Goal: Navigation & Orientation: Find specific page/section

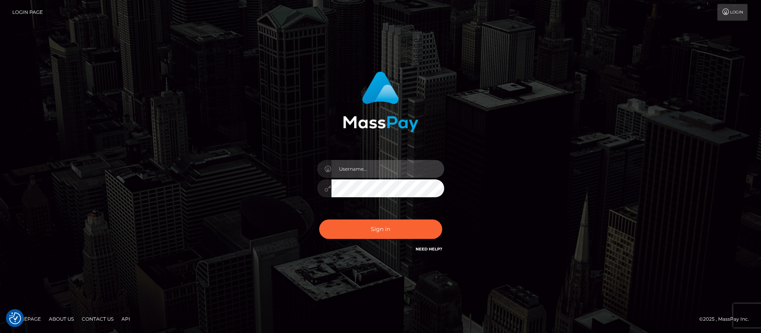
type input "balsaberisic"
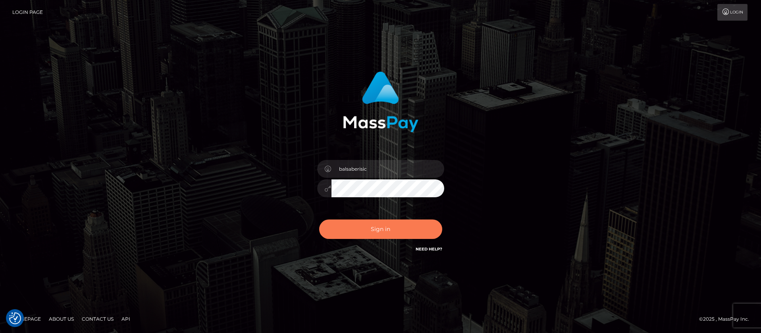
click at [340, 225] on button "Sign in" at bounding box center [380, 228] width 123 height 19
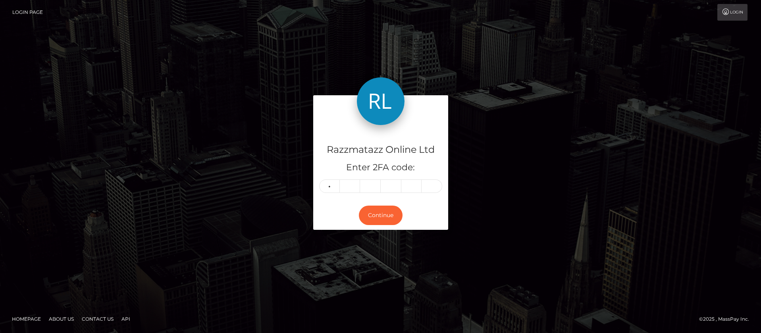
type input "3"
type input "7"
type input "3"
type input "9"
type input "0"
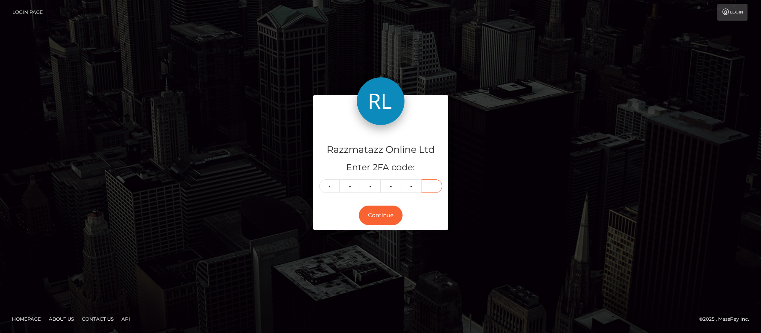
type input "9"
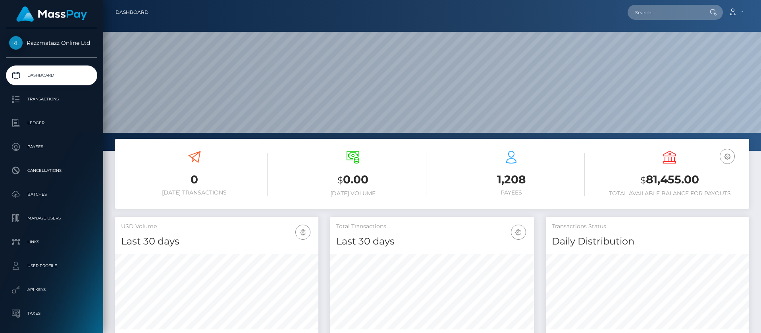
scroll to position [141, 204]
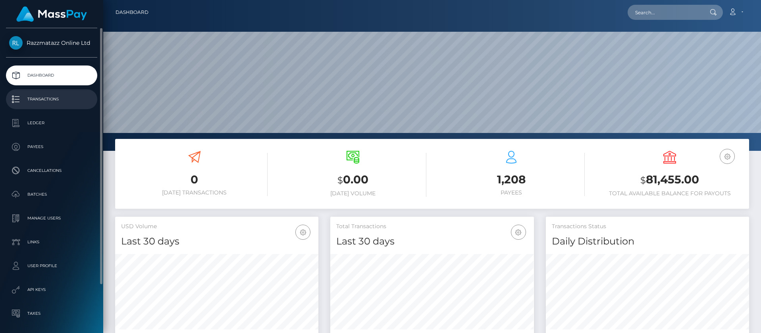
click at [49, 94] on p "Transactions" at bounding box center [51, 99] width 85 height 12
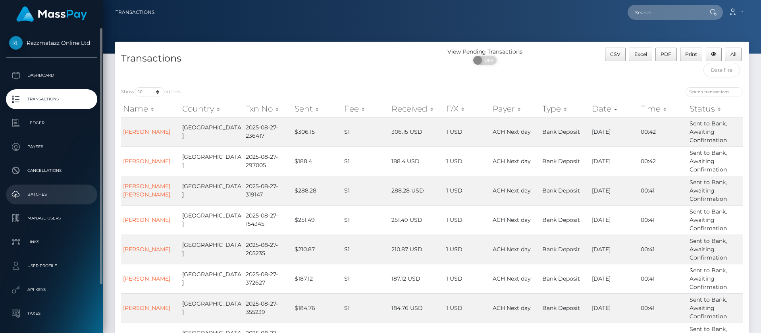
click at [49, 198] on p "Batches" at bounding box center [51, 194] width 85 height 12
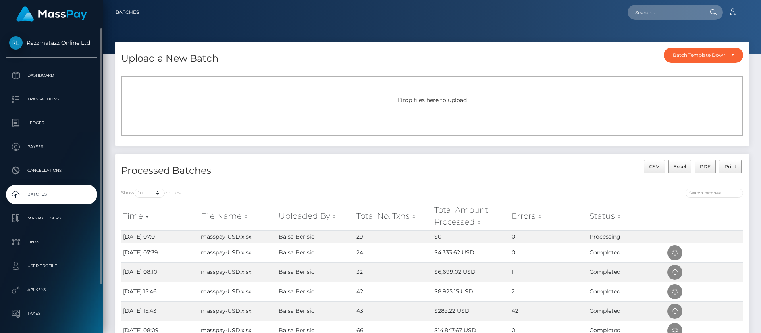
click at [78, 195] on p "Batches" at bounding box center [51, 194] width 85 height 12
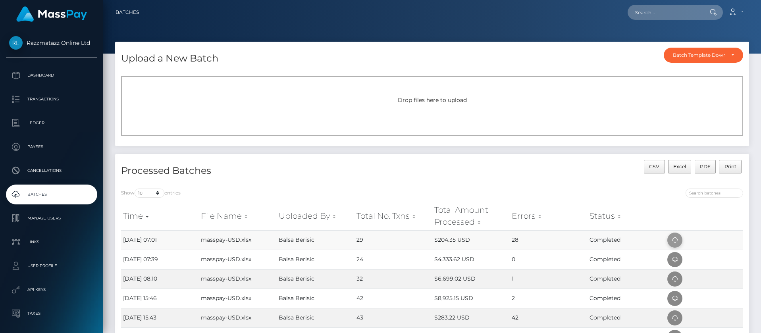
click at [674, 239] on icon at bounding box center [675, 240] width 10 height 10
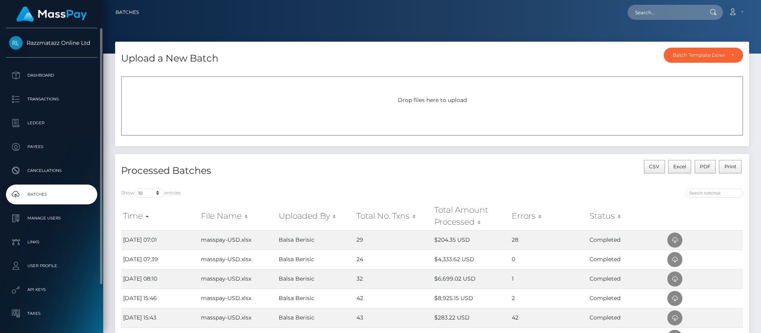
click at [58, 193] on p "Batches" at bounding box center [51, 194] width 85 height 12
click at [54, 71] on p "Dashboard" at bounding box center [51, 75] width 85 height 12
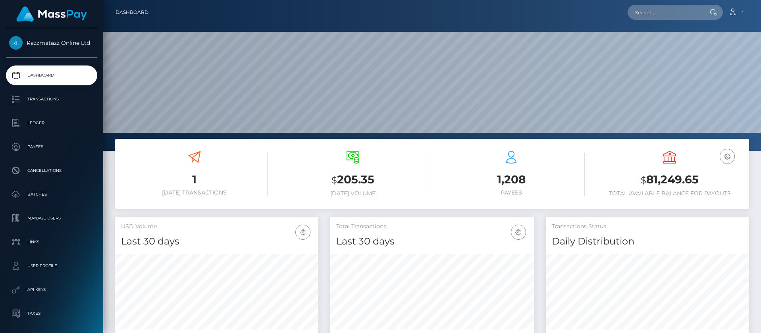
scroll to position [141, 204]
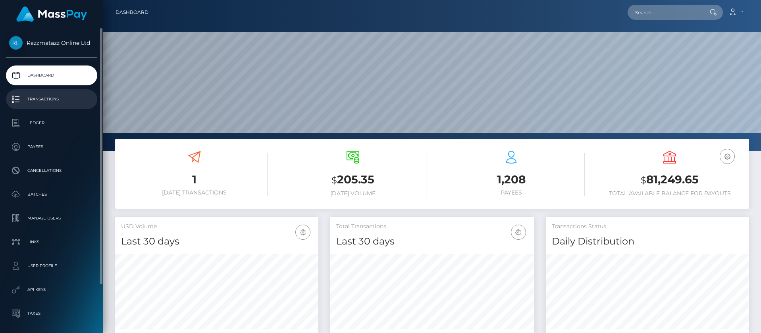
click at [53, 96] on p "Transactions" at bounding box center [51, 99] width 85 height 12
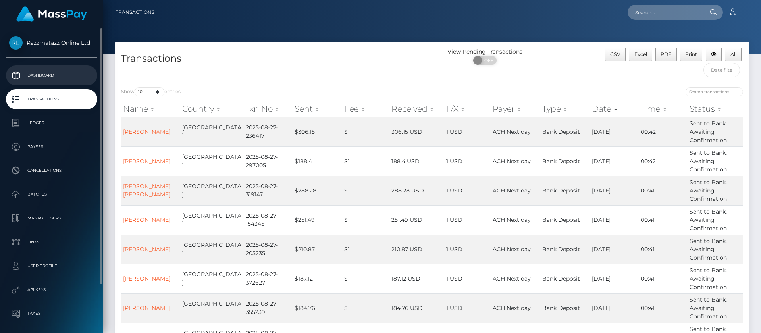
click at [58, 69] on link "Dashboard" at bounding box center [51, 75] width 91 height 20
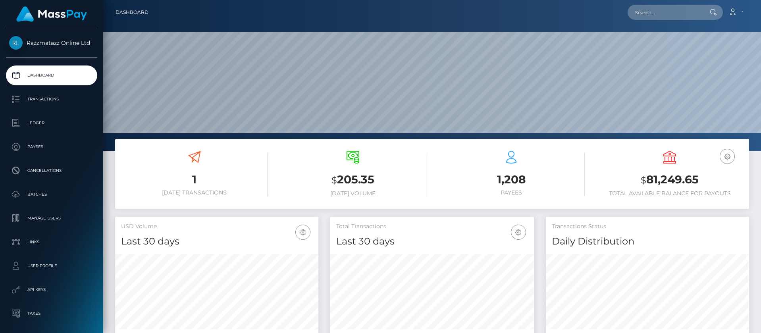
scroll to position [141, 204]
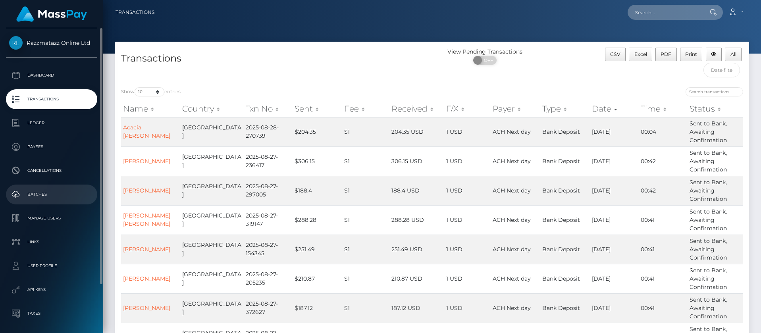
click at [59, 191] on p "Batches" at bounding box center [51, 194] width 85 height 12
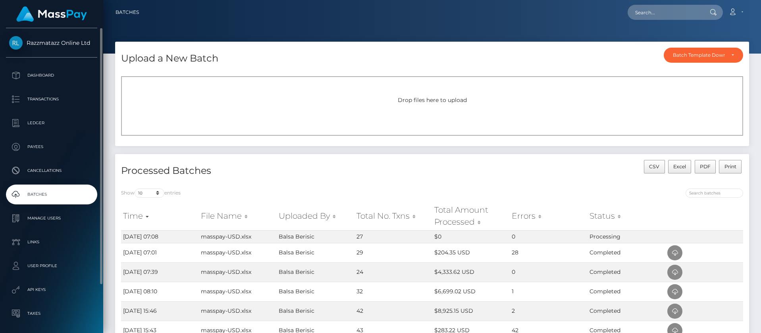
click at [37, 196] on p "Batches" at bounding box center [51, 194] width 85 height 12
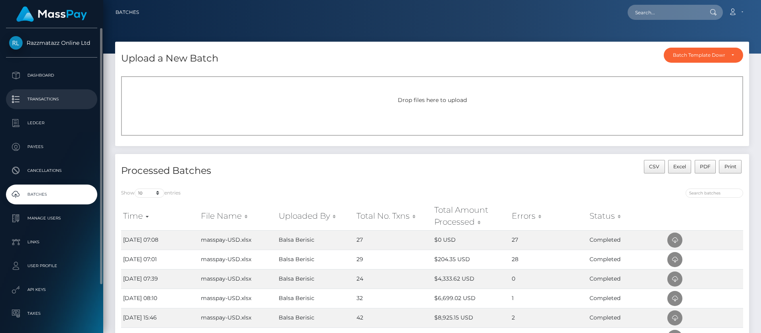
click at [56, 102] on p "Transactions" at bounding box center [51, 99] width 85 height 12
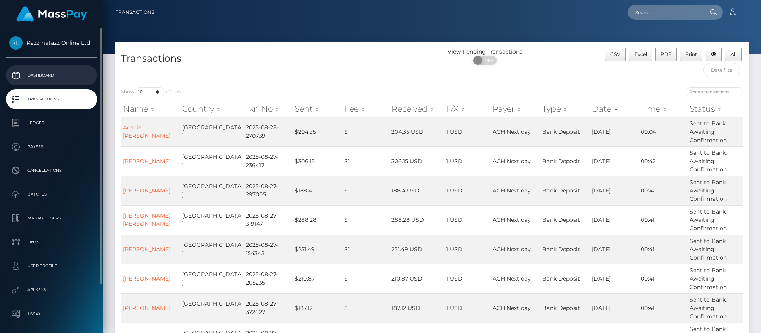
click at [53, 71] on p "Dashboard" at bounding box center [51, 75] width 85 height 12
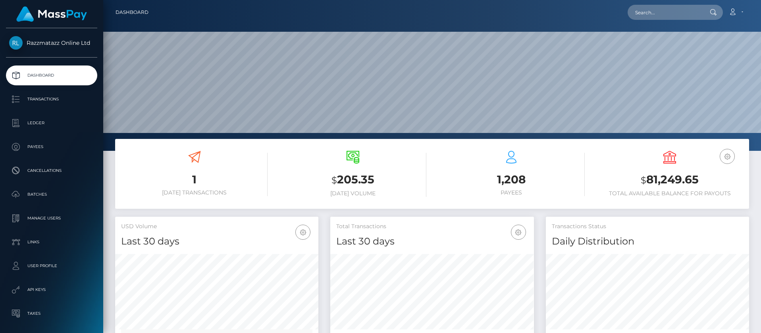
scroll to position [141, 204]
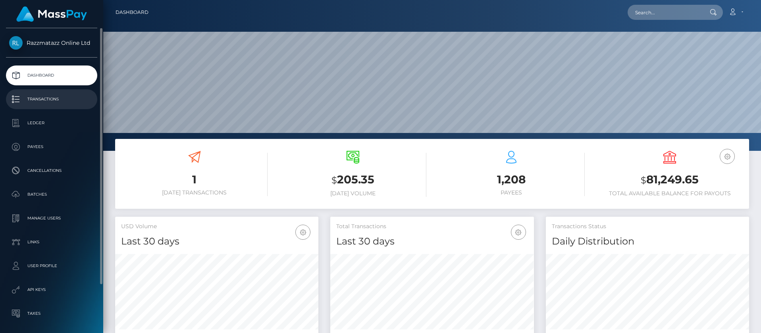
click at [63, 106] on link "Transactions" at bounding box center [51, 99] width 91 height 20
